Goal: Information Seeking & Learning: Learn about a topic

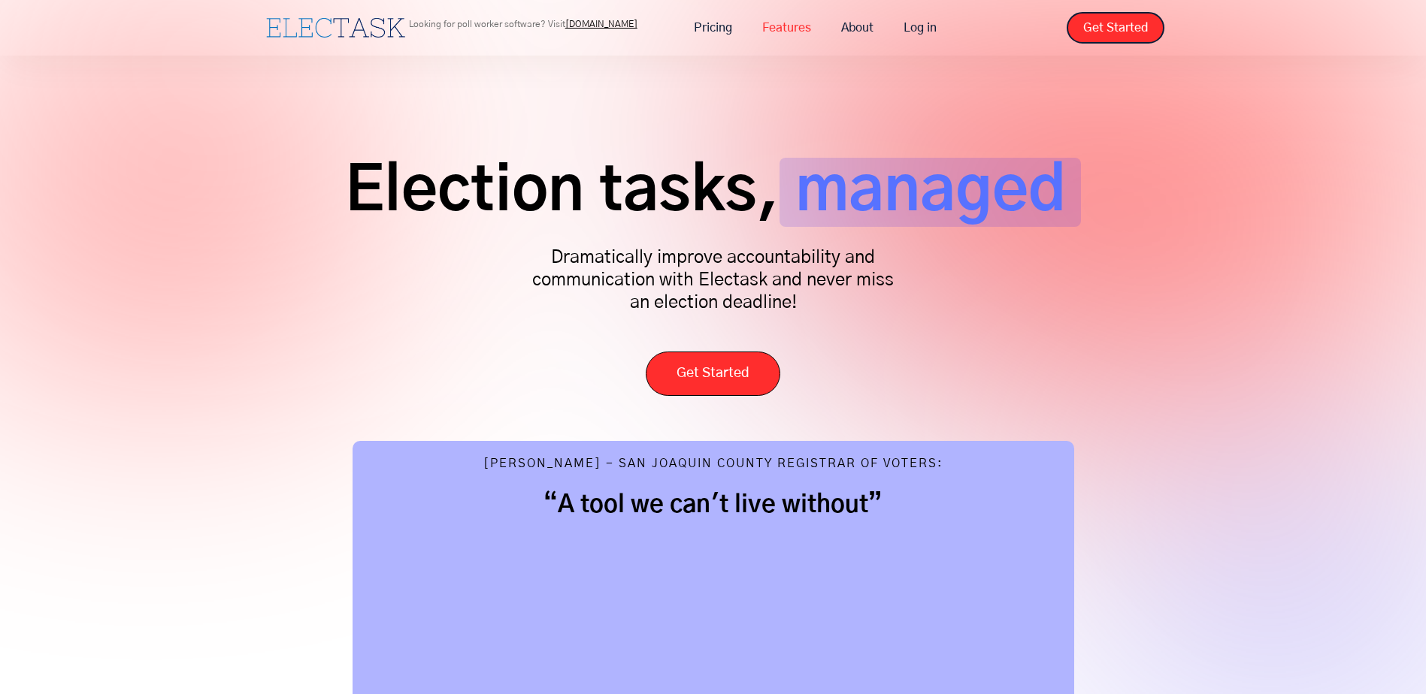
click at [793, 20] on link "Features" at bounding box center [786, 28] width 79 height 32
click at [1173, 309] on div "Election tasks, managed Dramatically improve accountability and communication w…" at bounding box center [713, 513] width 1426 height 1027
click at [713, 29] on link "Pricing" at bounding box center [713, 28] width 68 height 32
